Goal: Task Accomplishment & Management: Use online tool/utility

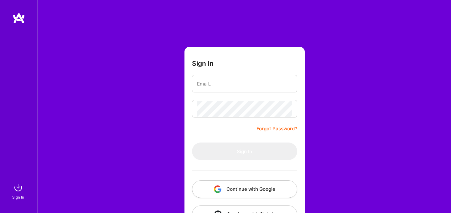
click at [236, 189] on button "Continue with Google" at bounding box center [244, 189] width 105 height 18
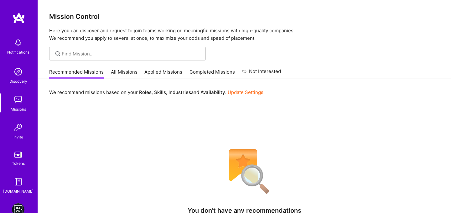
click at [12, 207] on link "DAZN: Event Moderators for Israel Based Team" at bounding box center [18, 209] width 16 height 13
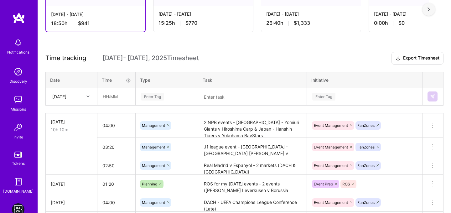
scroll to position [131, 0]
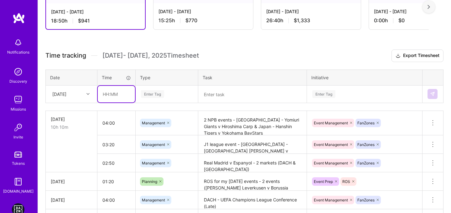
click at [106, 93] on input "text" at bounding box center [116, 94] width 37 height 17
type input "3"
type input "03:30"
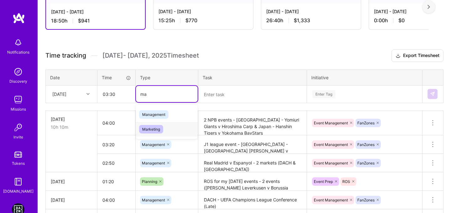
type input "ma"
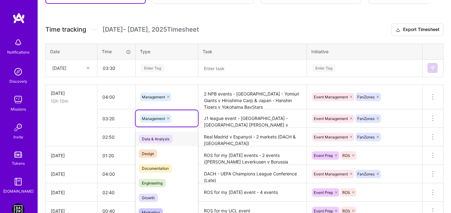
scroll to position [170, 0]
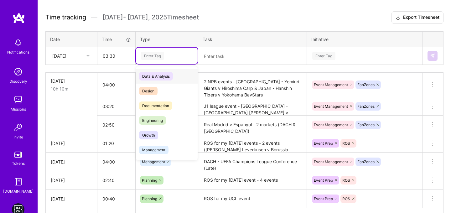
click at [185, 57] on div "Enter Tag" at bounding box center [166, 56] width 53 height 8
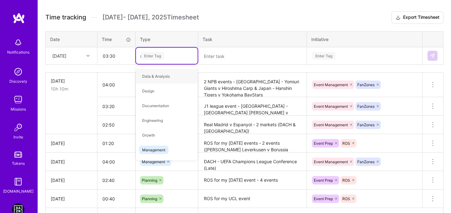
type input "ma"
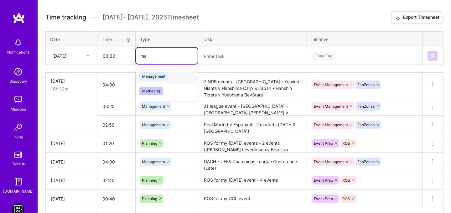
click at [174, 74] on div "Management" at bounding box center [167, 76] width 62 height 15
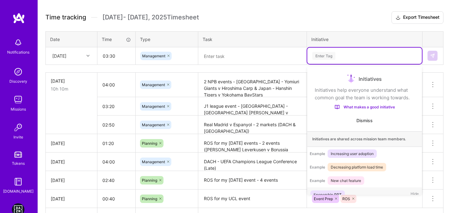
click at [381, 50] on div "Enter Tag" at bounding box center [364, 56] width 115 height 16
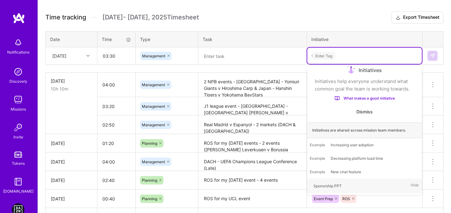
type input "fan"
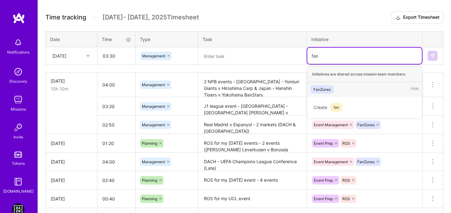
click at [333, 85] on span "FanZones" at bounding box center [321, 89] width 23 height 8
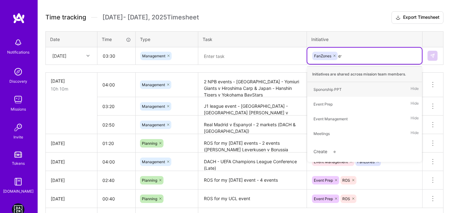
type input "eve"
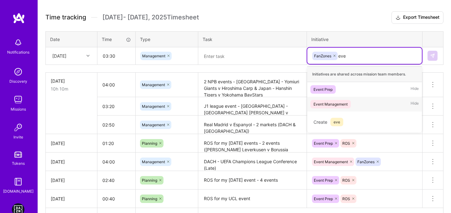
click at [322, 102] on div "Event Management" at bounding box center [330, 104] width 34 height 7
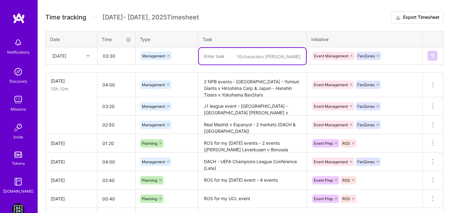
click at [214, 53] on textarea at bounding box center [252, 56] width 107 height 17
click at [66, 54] on div "[DATE]" at bounding box center [59, 56] width 14 height 7
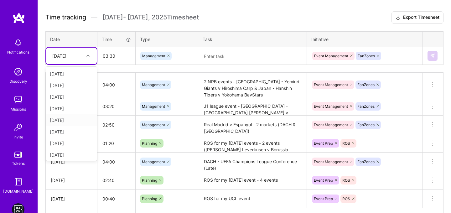
scroll to position [1, 0]
click at [75, 128] on div "[DATE]" at bounding box center [71, 131] width 51 height 12
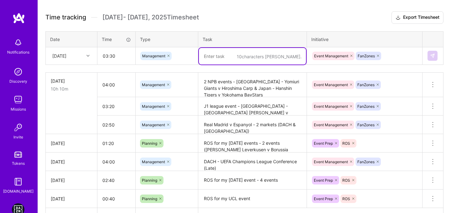
click at [214, 53] on textarea at bounding box center [252, 56] width 107 height 17
paste textarea "[PERSON_NAME] Leverkusen v Borussia M'gladbach"
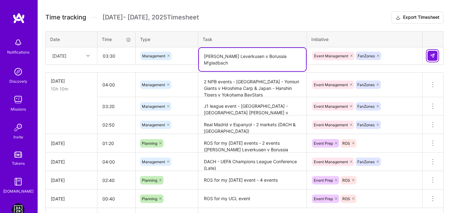
type textarea "[PERSON_NAME] Leverkusen v Borussia M'gladbach"
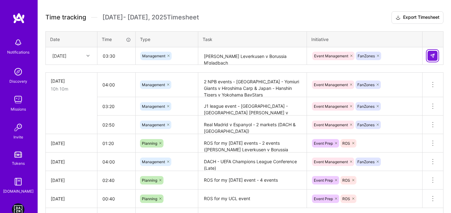
click at [435, 57] on button at bounding box center [432, 56] width 10 height 10
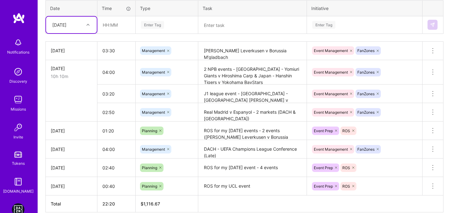
scroll to position [190, 0]
